Goal: Task Accomplishment & Management: Manage account settings

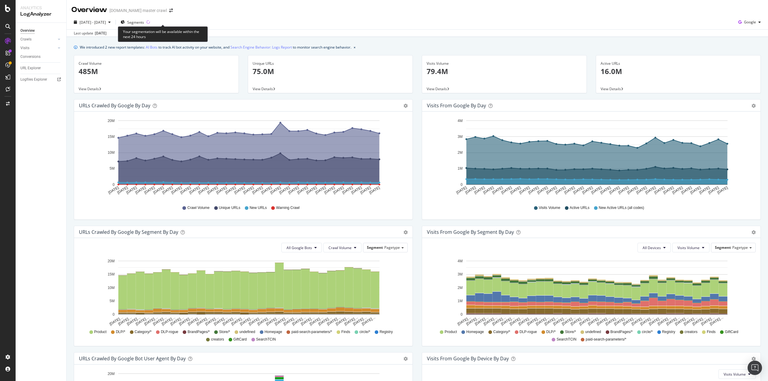
click at [150, 23] on icon at bounding box center [148, 22] width 4 height 4
click at [144, 24] on span "Segments" at bounding box center [135, 22] width 17 height 5
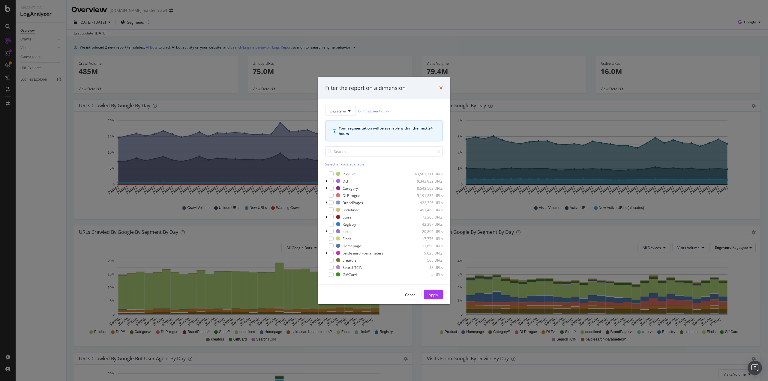
click at [442, 88] on icon "times" at bounding box center [441, 87] width 4 height 5
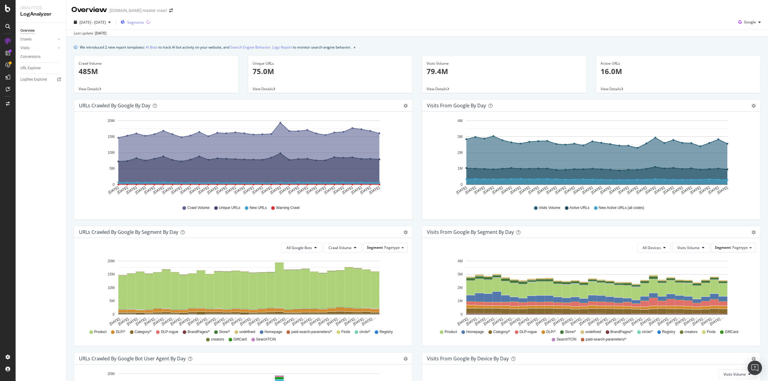
click at [144, 23] on span "Segments" at bounding box center [135, 22] width 17 height 5
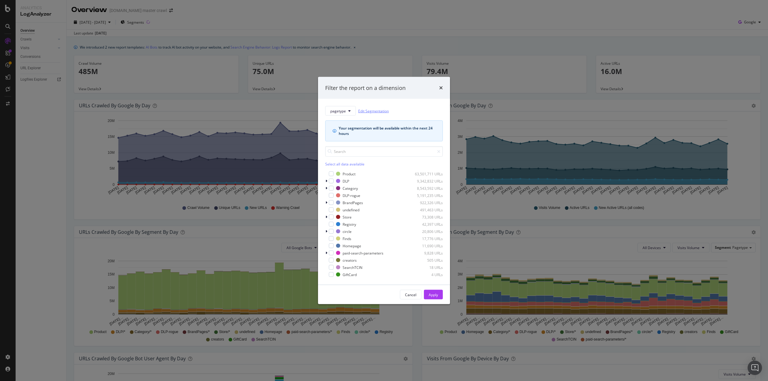
click at [379, 112] on link "Edit Segmentation" at bounding box center [373, 111] width 31 height 6
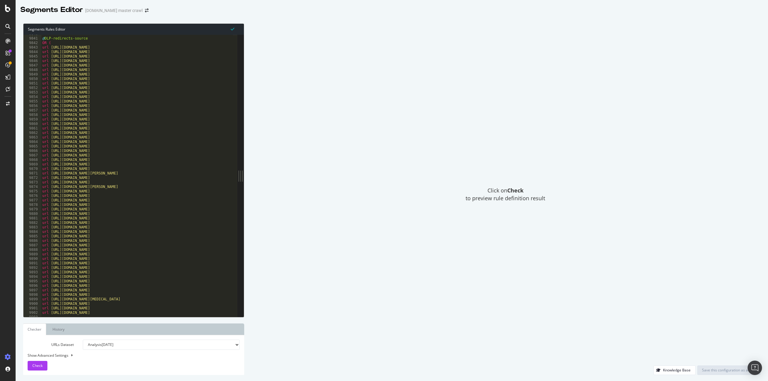
scroll to position [4352, 0]
